Goal: Task Accomplishment & Management: Manage account settings

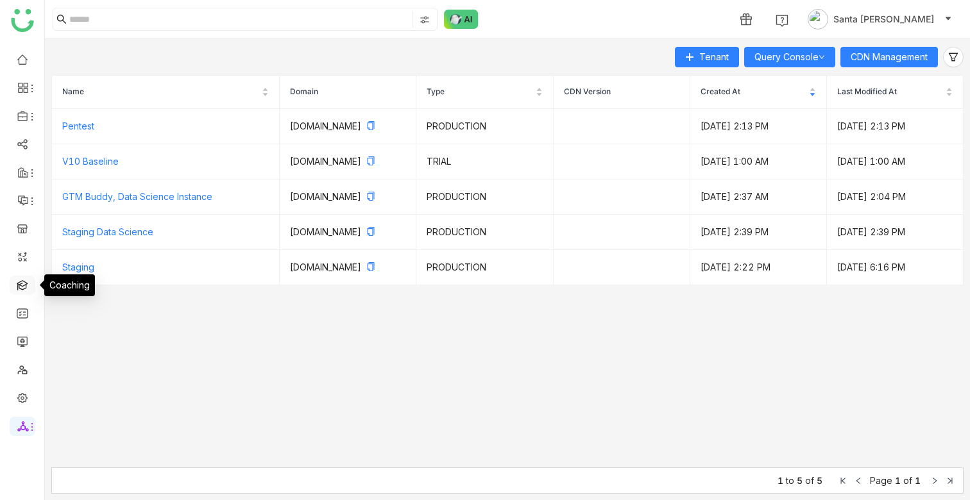
click at [19, 290] on link at bounding box center [23, 284] width 12 height 11
click at [21, 287] on link at bounding box center [23, 284] width 12 height 11
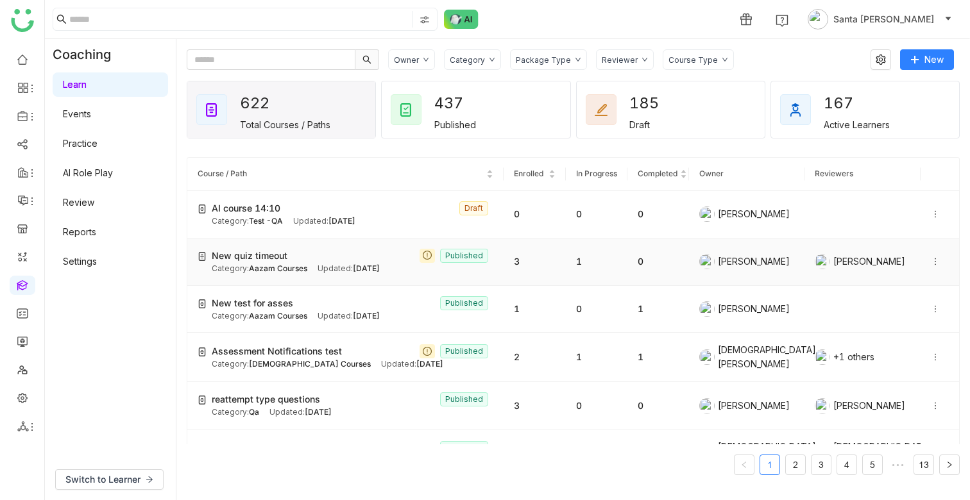
click at [251, 263] on span "New quiz timeout" at bounding box center [250, 256] width 76 height 14
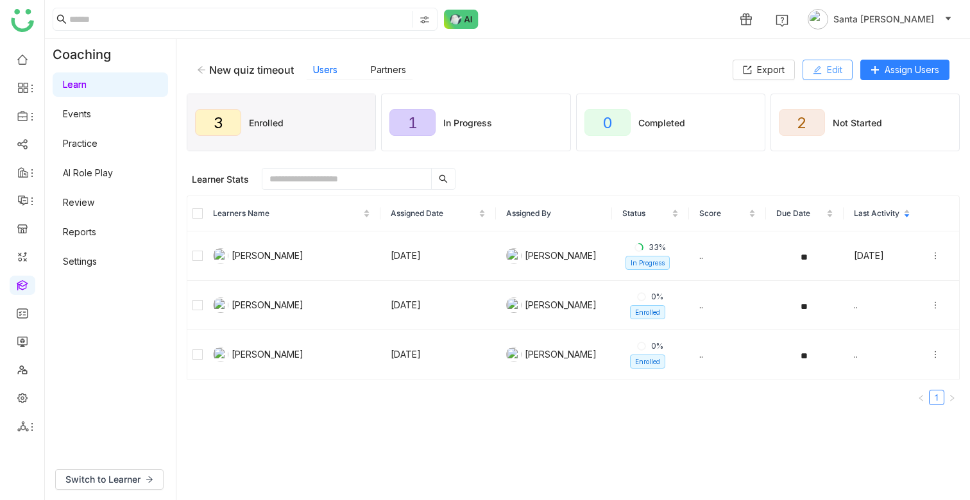
click at [827, 65] on span "Edit" at bounding box center [834, 70] width 15 height 14
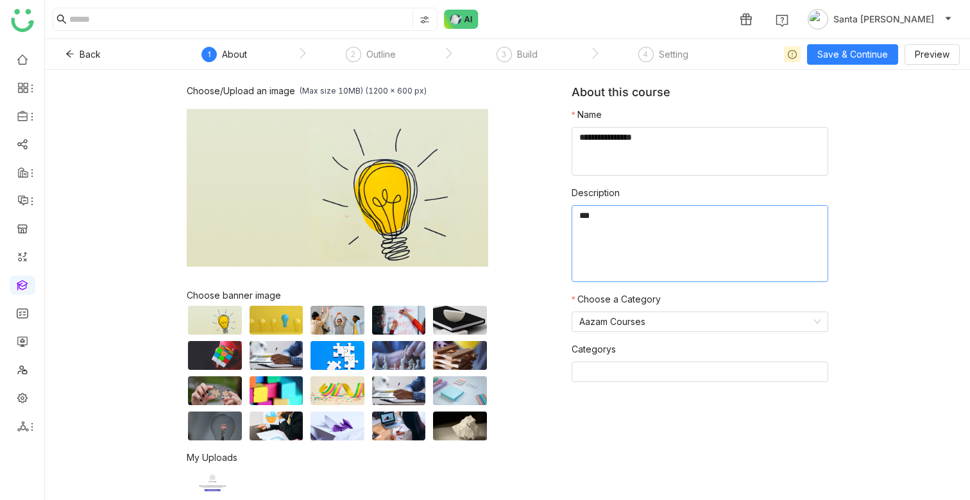
click at [604, 221] on textarea at bounding box center [700, 243] width 257 height 77
click at [349, 63] on div "2 Outline" at bounding box center [371, 58] width 50 height 23
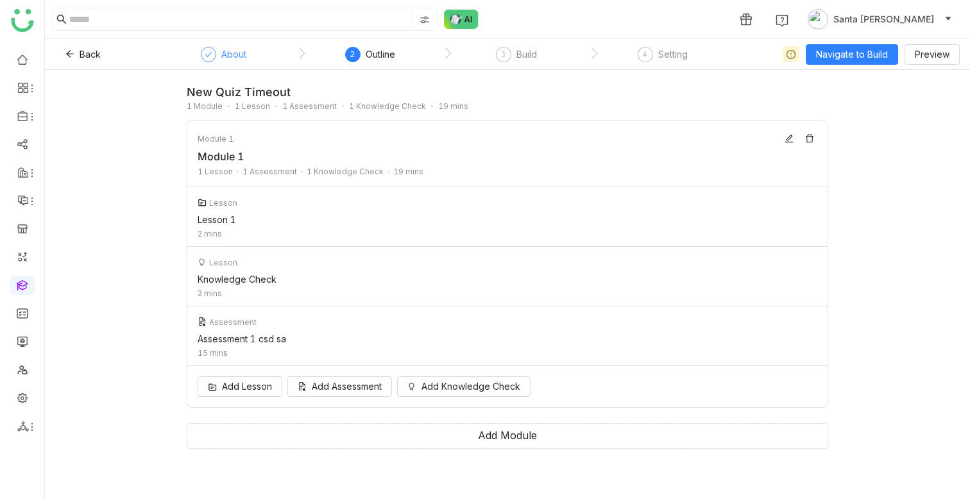
click at [210, 59] on div at bounding box center [208, 54] width 15 height 15
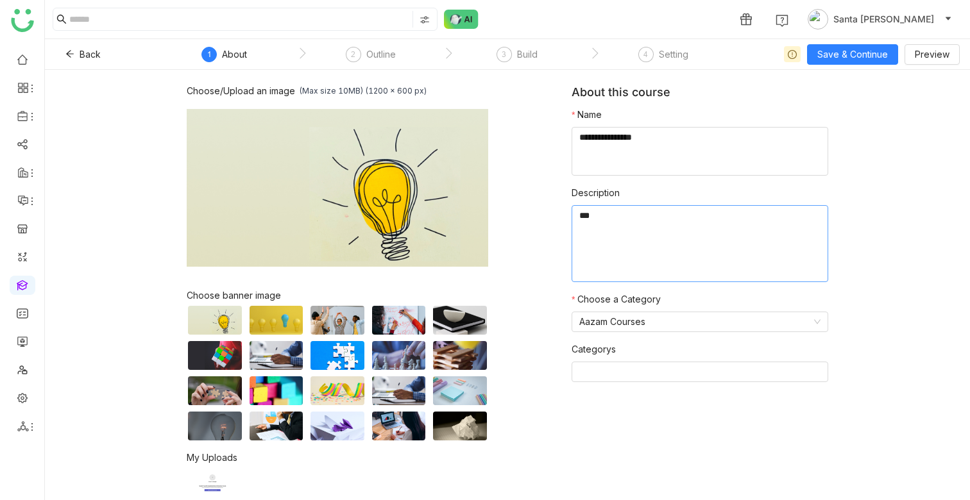
click at [605, 219] on textarea at bounding box center [700, 243] width 257 height 77
type textarea "*"
